Goal: Check status: Check status

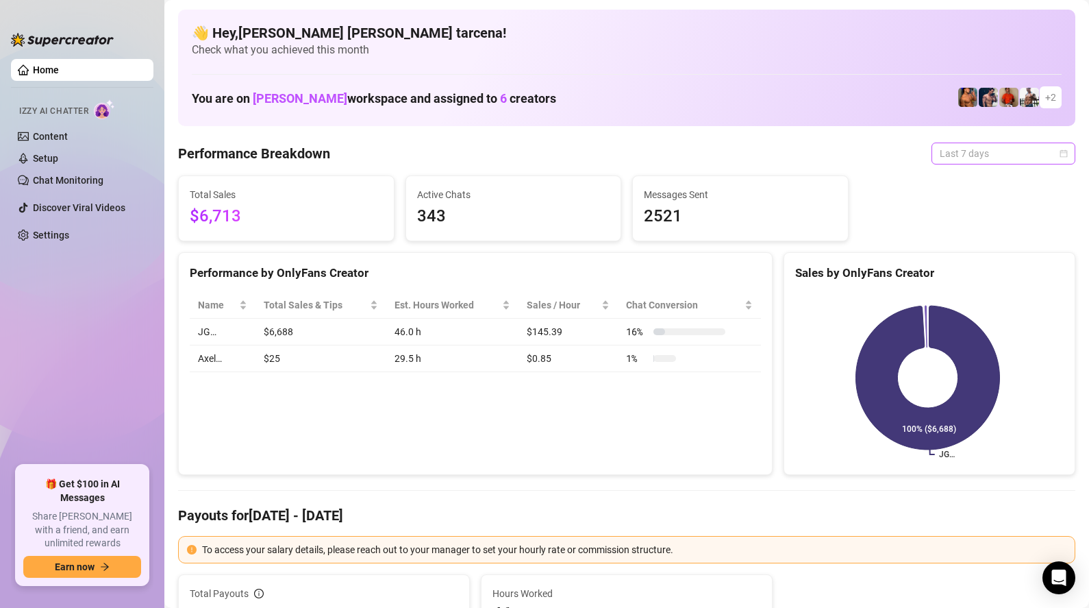
click at [964, 157] on span "Last 7 days" at bounding box center [1003, 153] width 127 height 21
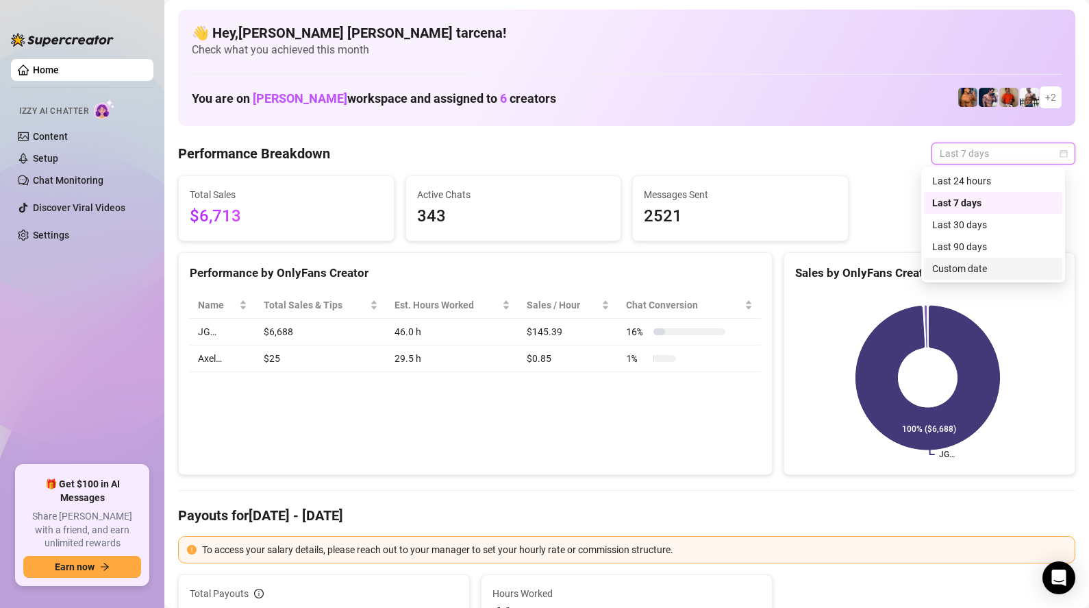
click at [973, 273] on div "Custom date" at bounding box center [993, 268] width 122 height 15
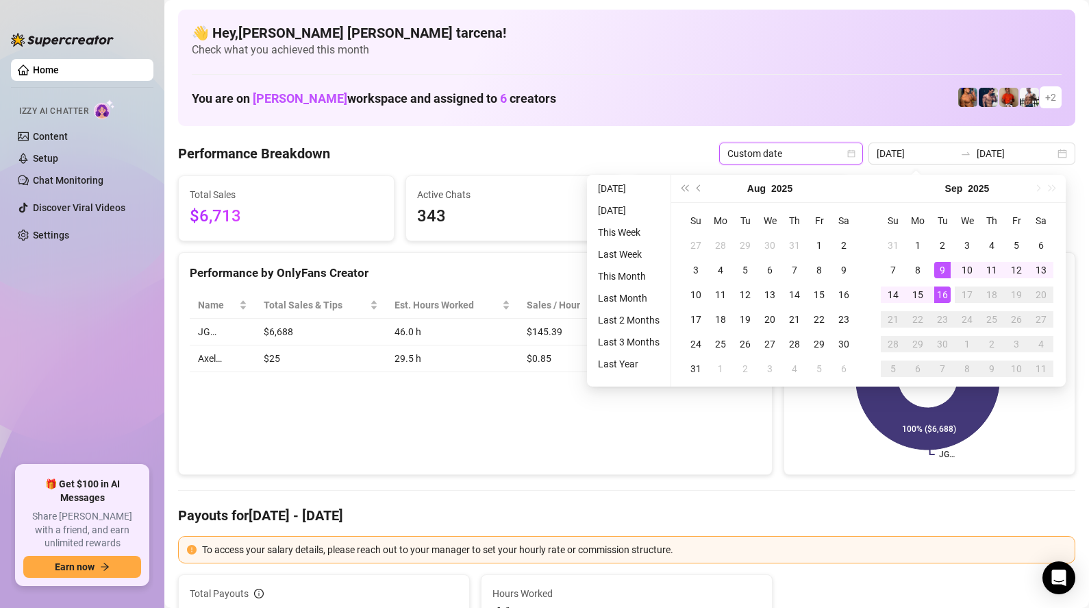
type input "[DATE]"
click at [942, 294] on div "16" at bounding box center [942, 294] width 16 height 16
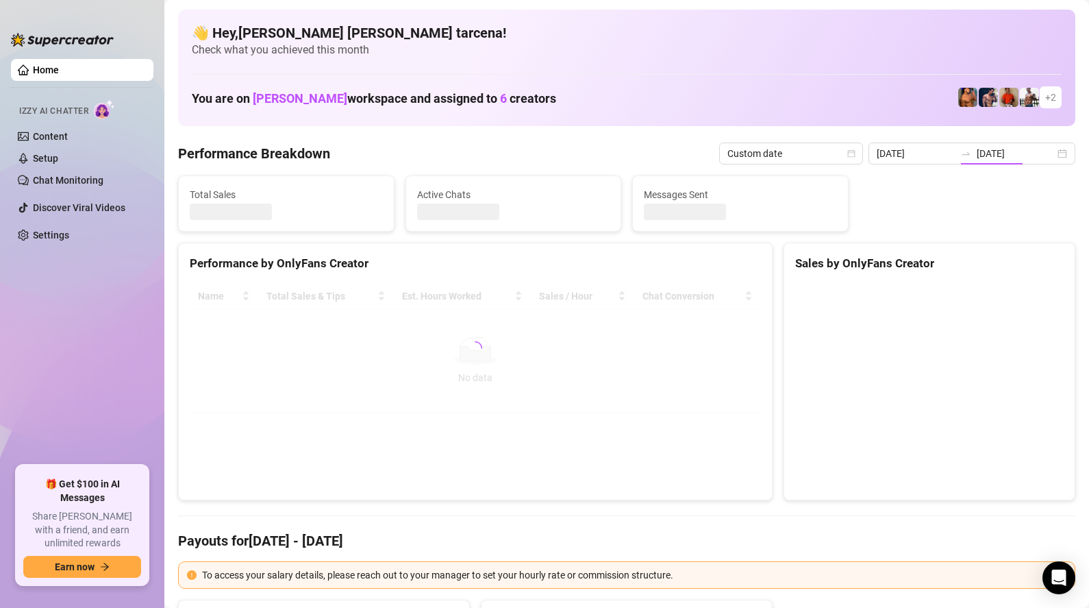
type input "[DATE]"
